Goal: Task Accomplishment & Management: Use online tool/utility

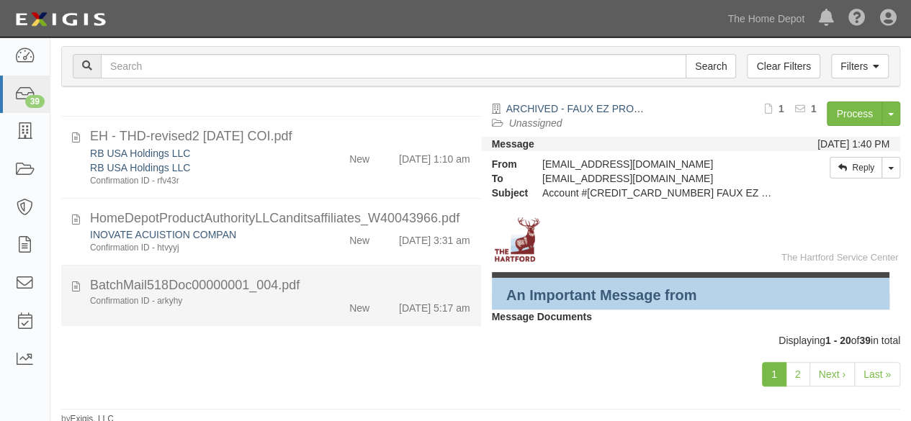
scroll to position [154, 0]
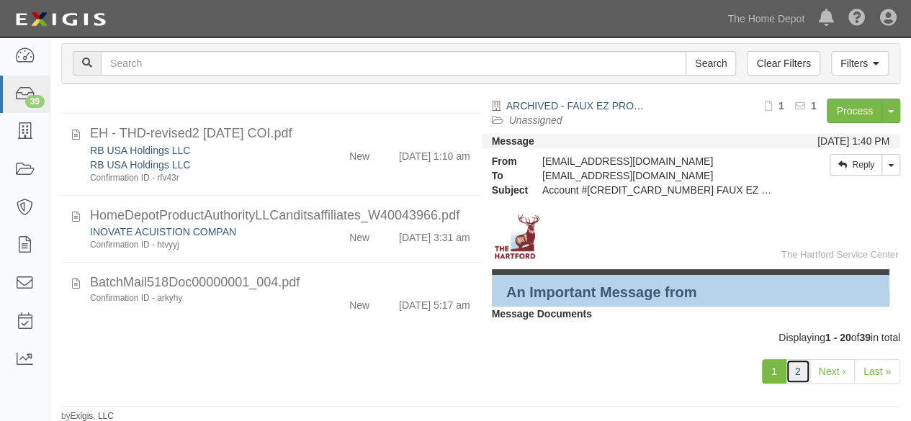
click at [798, 375] on link "2" at bounding box center [798, 371] width 24 height 24
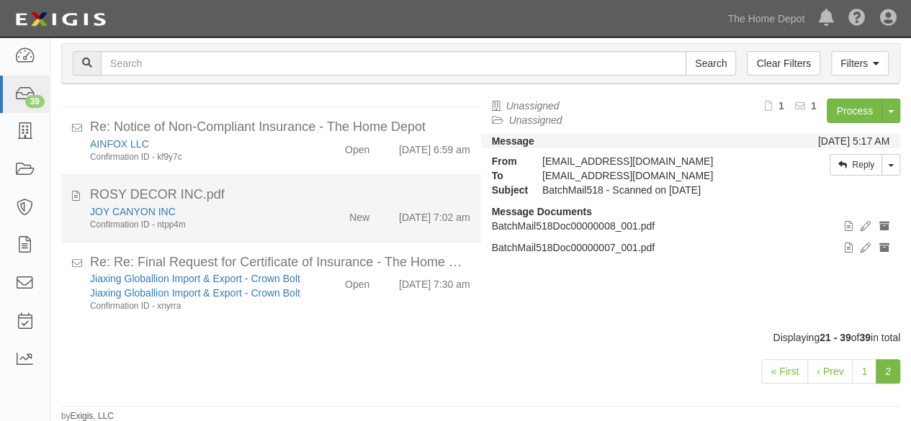
scroll to position [971, 0]
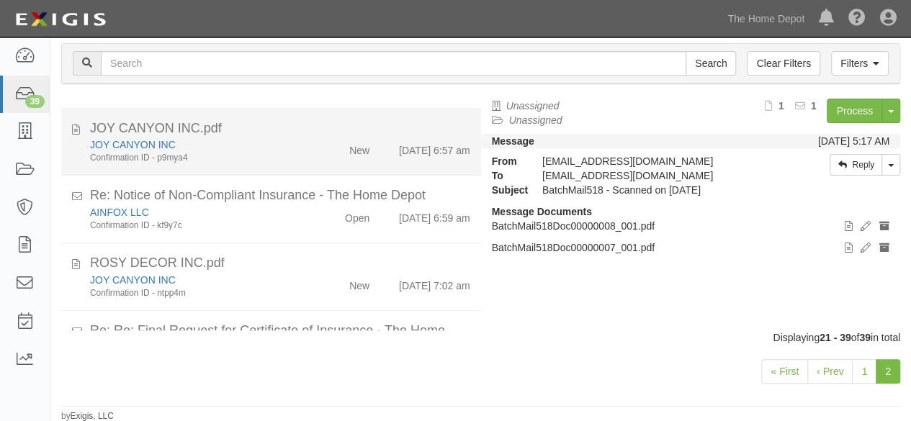
click at [313, 143] on div "New" at bounding box center [346, 148] width 67 height 20
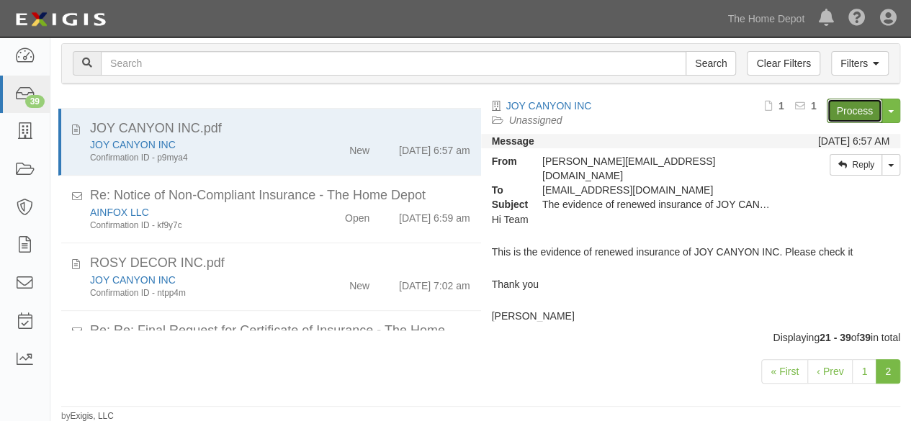
click at [848, 110] on link "Process" at bounding box center [854, 111] width 55 height 24
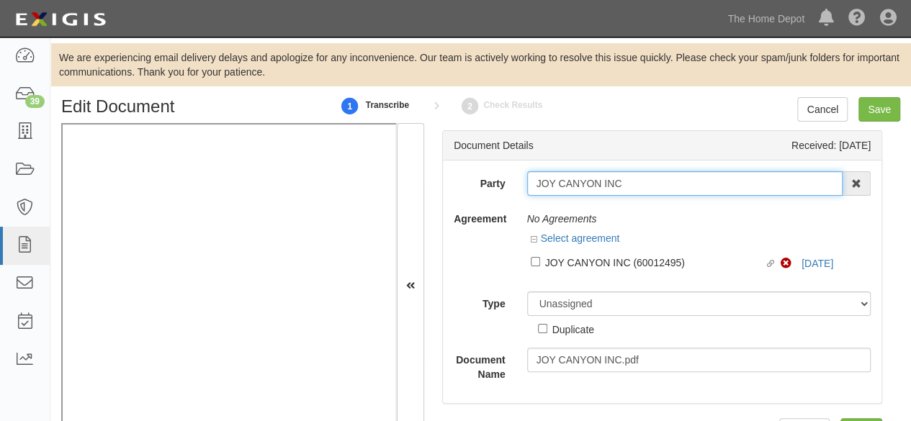
click at [624, 184] on input "JOY CANYON INC" at bounding box center [685, 183] width 316 height 24
type input "JOY CANYON INC"
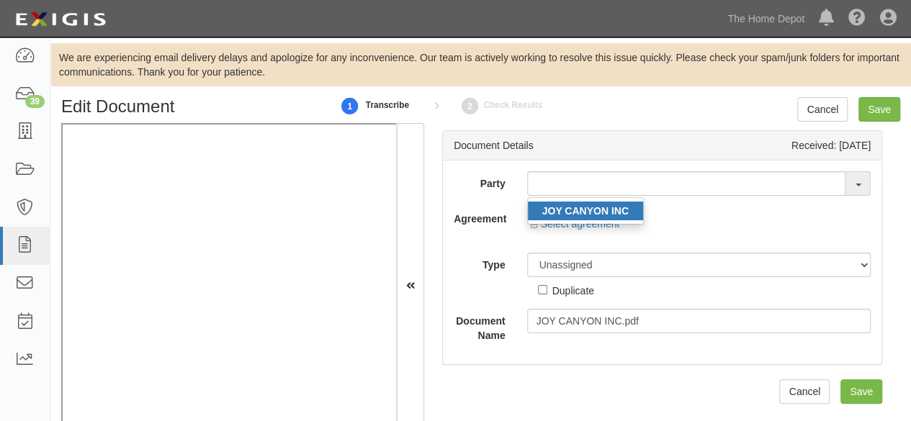
click at [603, 207] on strong "JOY CANYON INC" at bounding box center [585, 211] width 86 height 12
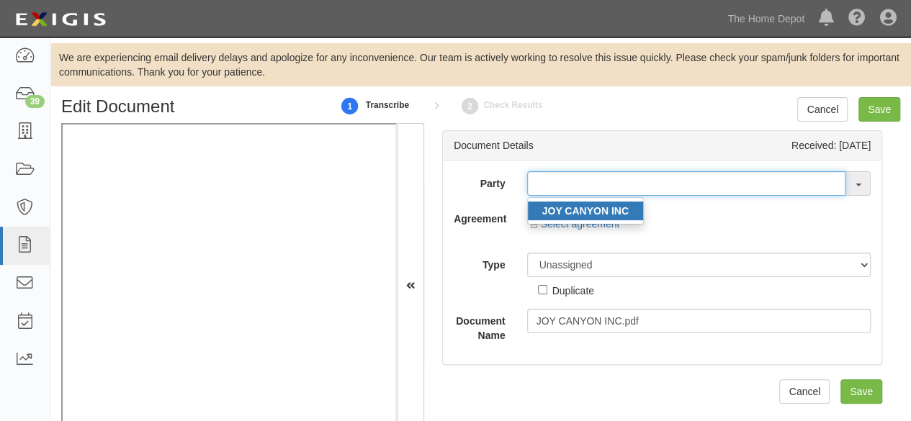
type input "JOY CANYON INC"
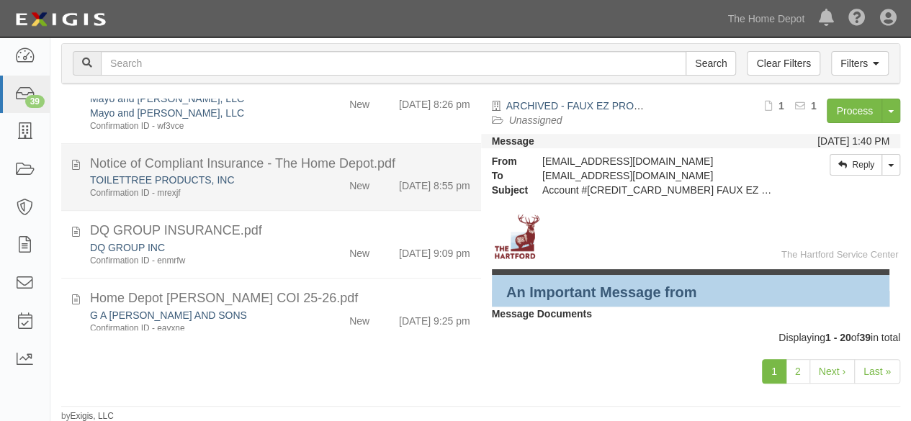
scroll to position [864, 0]
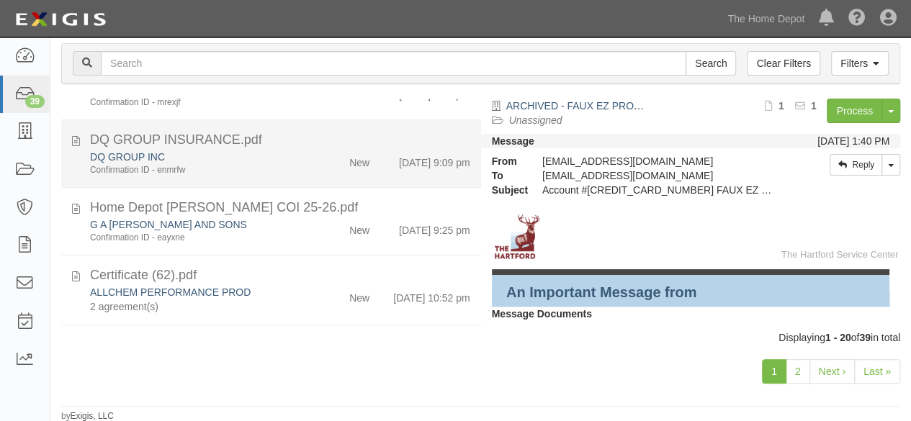
click at [289, 164] on div "DQ GROUP INC" at bounding box center [196, 157] width 212 height 14
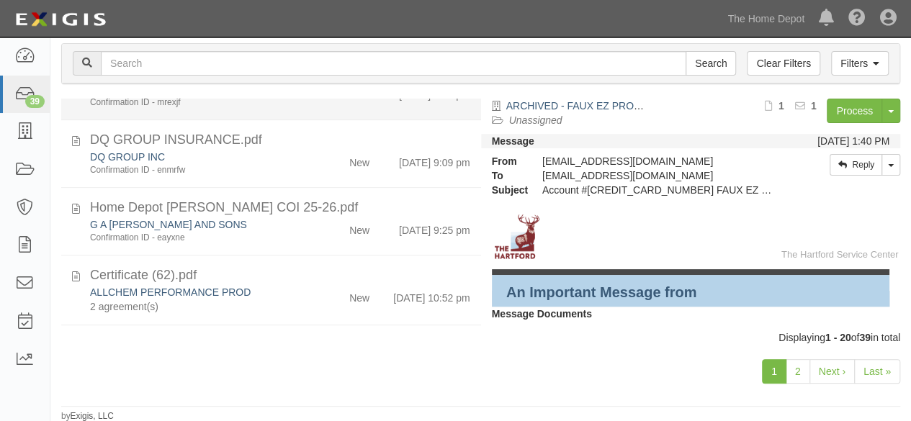
scroll to position [155, 0]
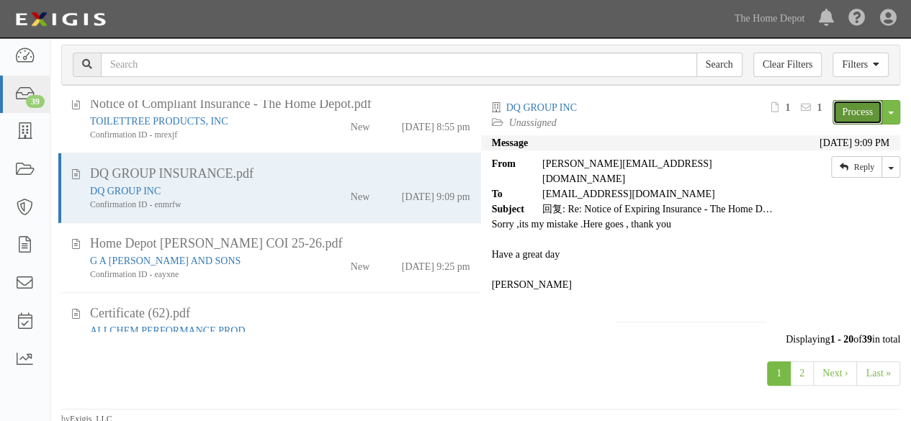
click at [858, 113] on link "Process" at bounding box center [857, 112] width 50 height 24
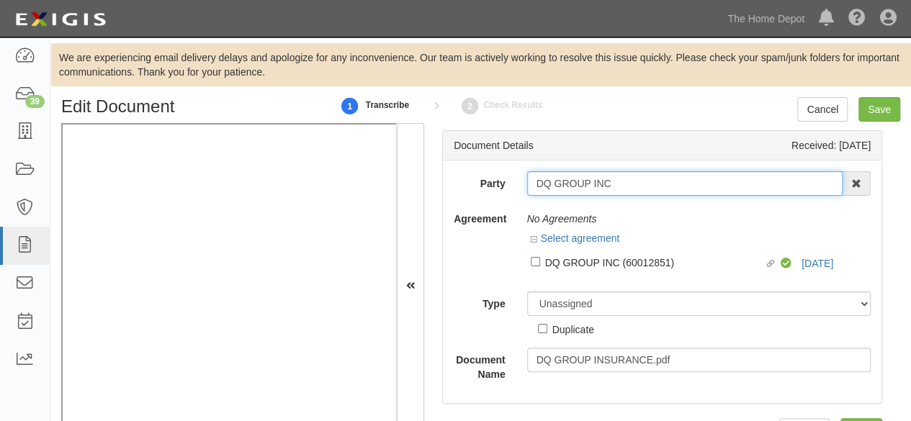
click at [635, 192] on input "DQ GROUP INC" at bounding box center [685, 183] width 316 height 24
type input "DQ GROUP INC"
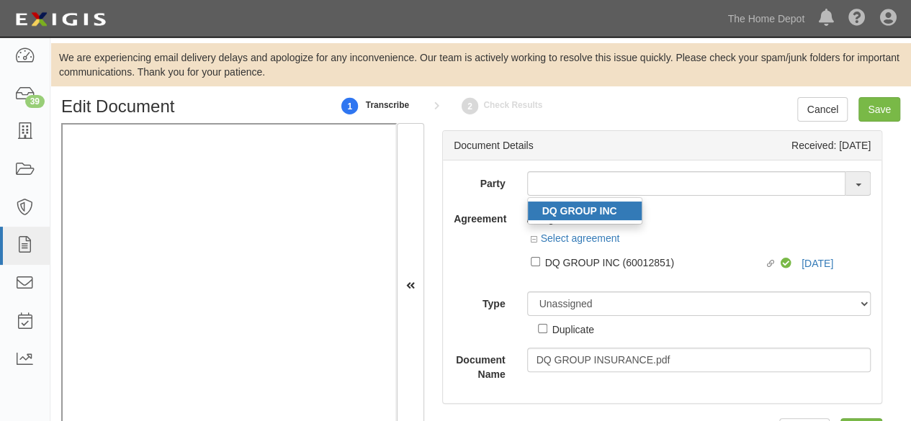
click at [615, 212] on link "DQ GROUP INC" at bounding box center [585, 211] width 114 height 19
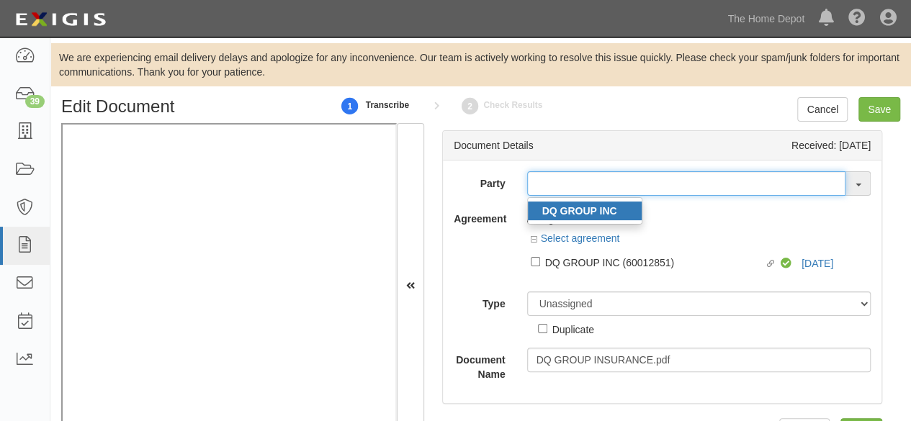
type input "DQ GROUP INC"
